Goal: Transaction & Acquisition: Purchase product/service

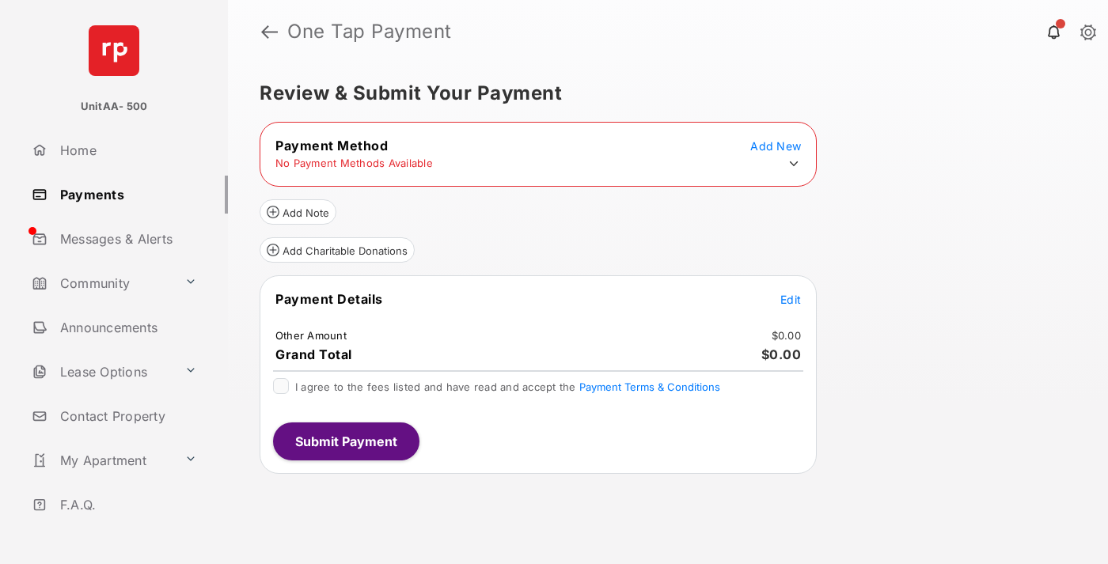
click at [794, 164] on icon at bounding box center [794, 164] width 14 height 14
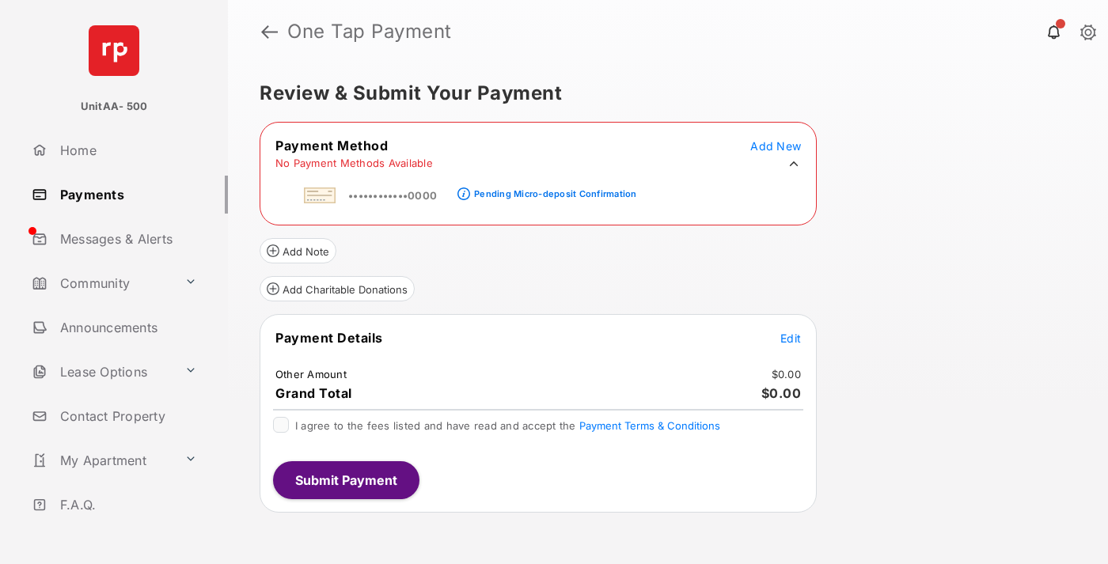
click at [552, 189] on div "Pending Micro-deposit Confirmation" at bounding box center [555, 193] width 162 height 11
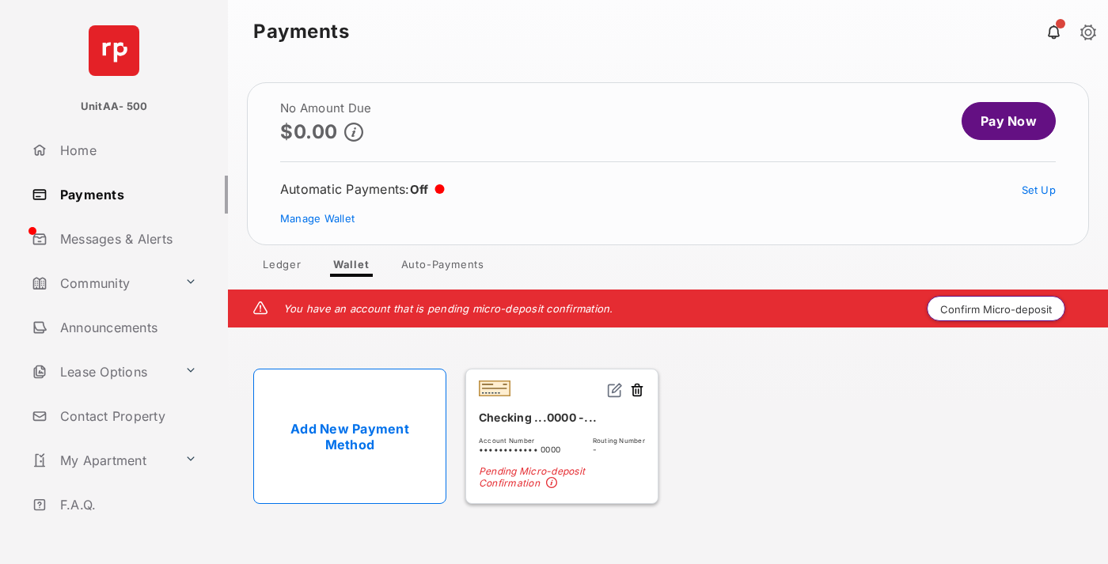
click at [996, 309] on button "Confirm Micro-deposit" at bounding box center [996, 308] width 138 height 25
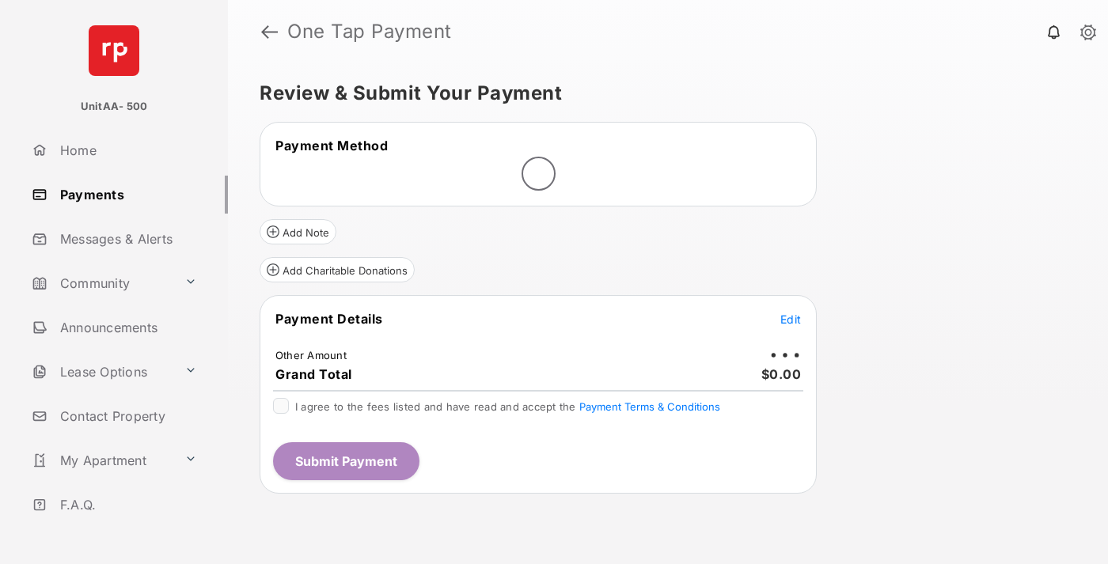
click at [790, 319] on span "Edit" at bounding box center [790, 319] width 21 height 13
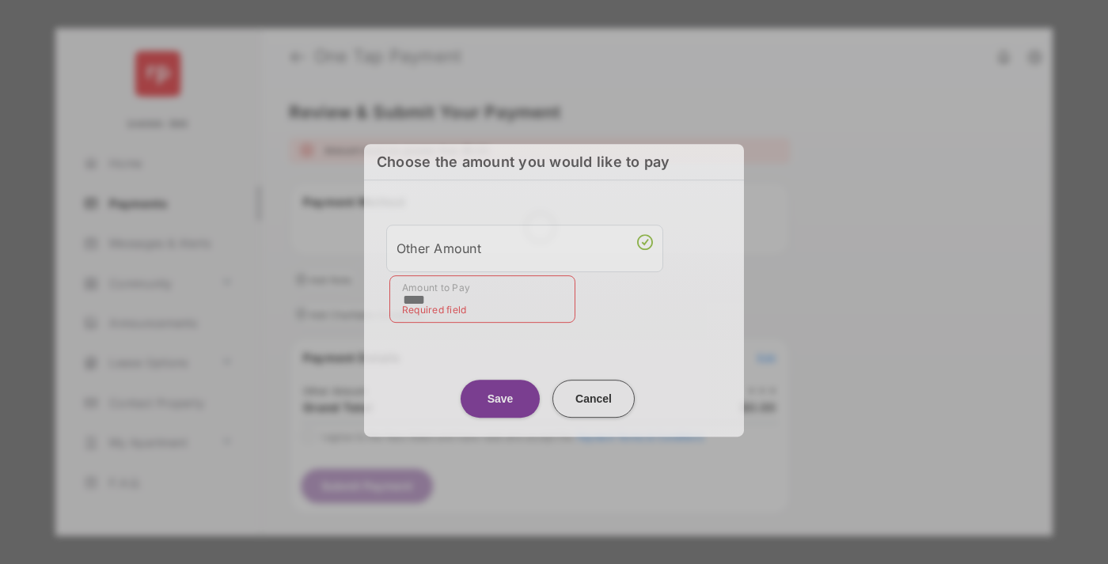
type input "****"
click at [500, 392] on button "Save" at bounding box center [500, 399] width 79 height 38
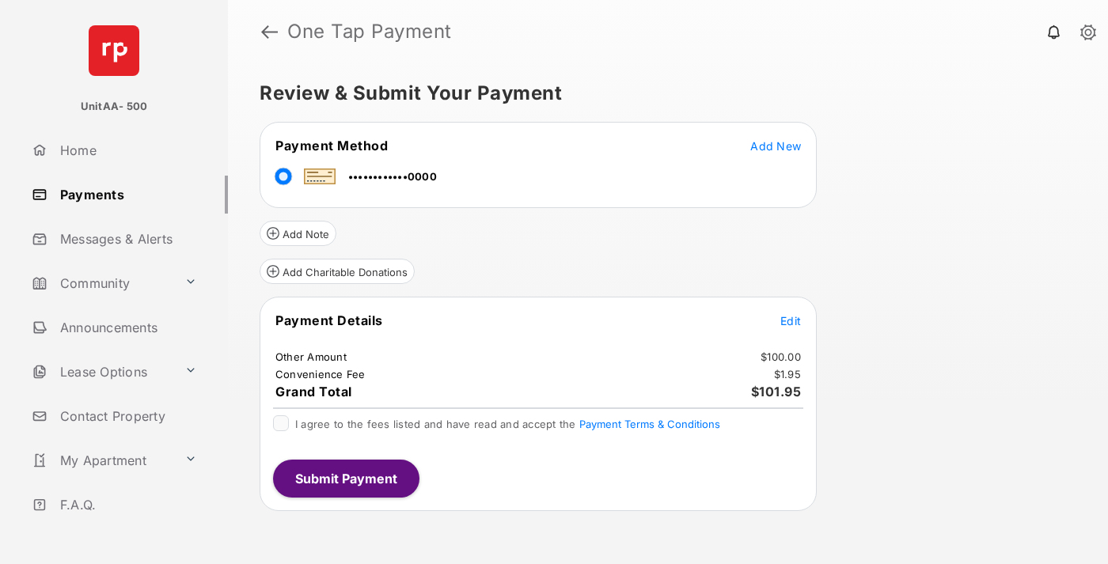
click at [790, 320] on span "Edit" at bounding box center [790, 320] width 21 height 13
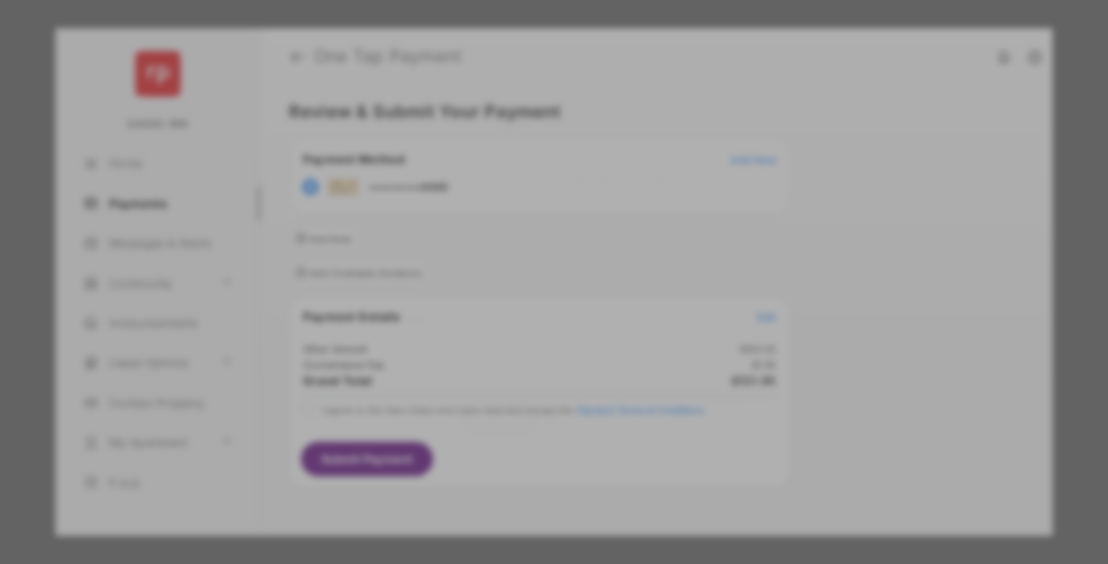
click at [500, 415] on button "Save" at bounding box center [500, 418] width 79 height 38
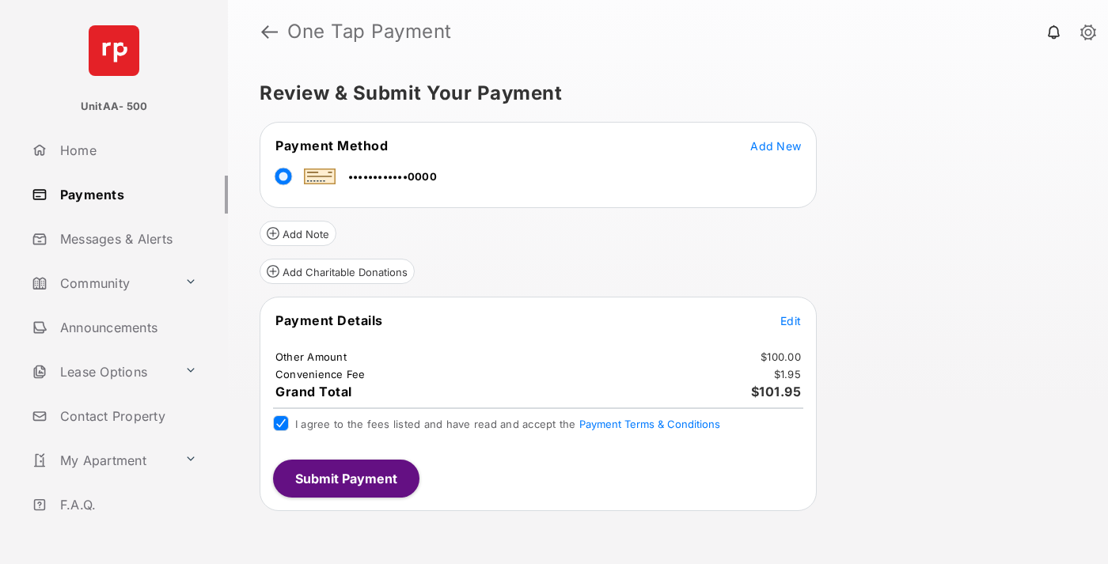
click at [345, 478] on button "Submit Payment" at bounding box center [346, 479] width 146 height 38
